Goal: Task Accomplishment & Management: Manage account settings

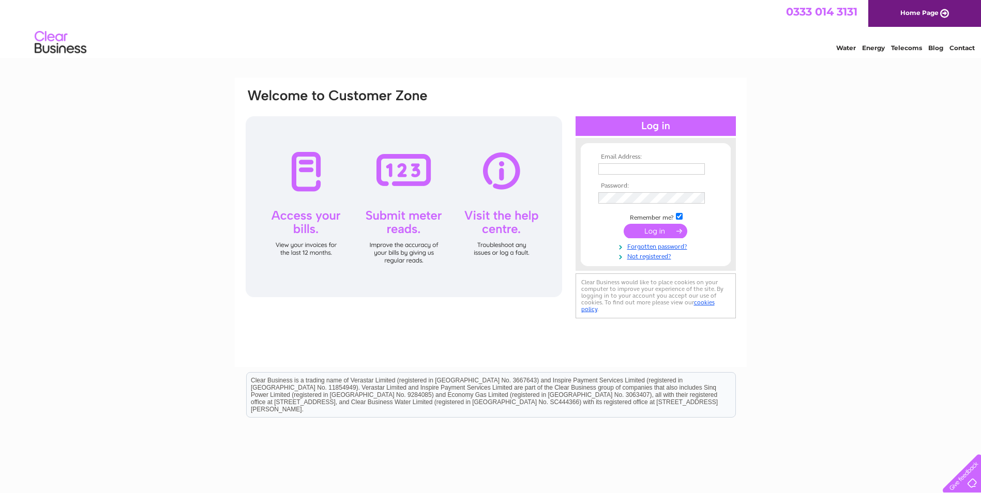
type input "barrydalgleish@dsdalgleish.co.uk"
click at [653, 233] on input "submit" at bounding box center [655, 231] width 64 height 14
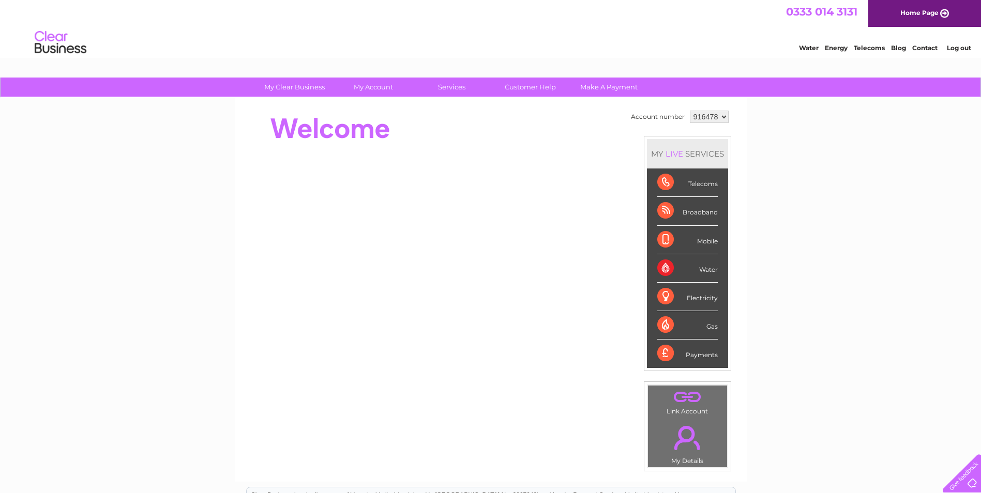
click at [711, 117] on select "916478 916479" at bounding box center [709, 117] width 39 height 12
select select "916479"
click at [690, 111] on select "916478 916479" at bounding box center [709, 117] width 39 height 12
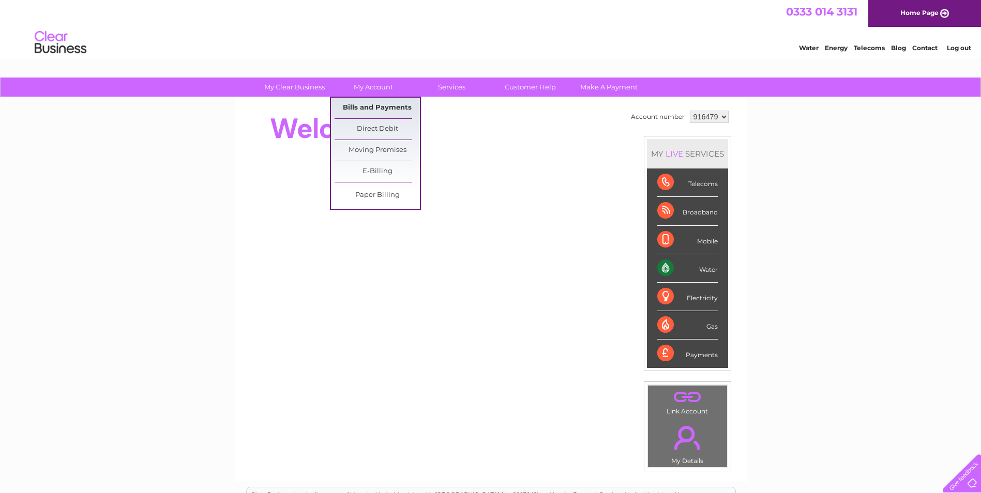
click at [385, 105] on link "Bills and Payments" at bounding box center [376, 108] width 85 height 21
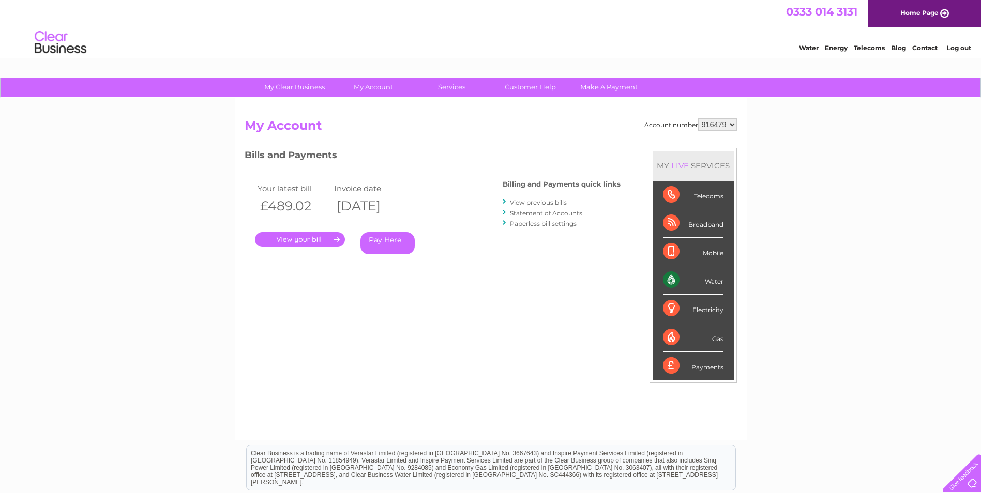
click at [299, 242] on link "." at bounding box center [300, 239] width 90 height 15
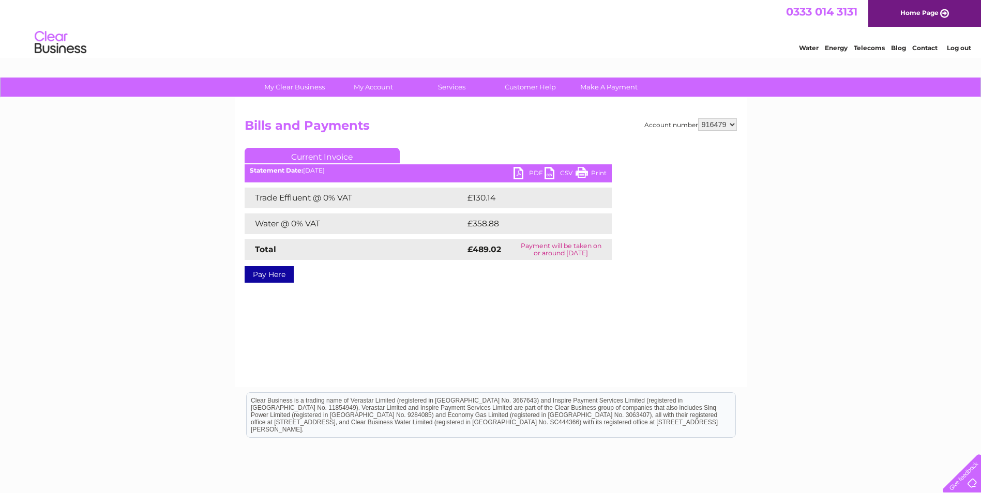
click at [539, 174] on link "PDF" at bounding box center [528, 174] width 31 height 15
click at [917, 13] on link "Home Page" at bounding box center [924, 13] width 113 height 27
